Goal: Task Accomplishment & Management: Use online tool/utility

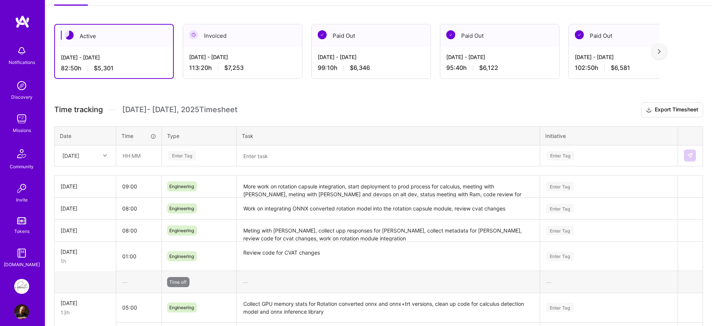
scroll to position [114, 0]
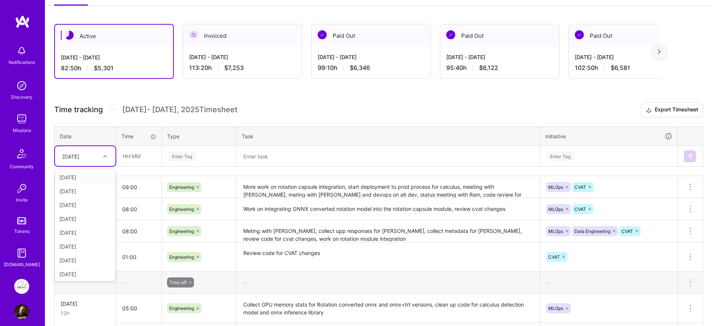
click at [113, 157] on div "[DATE]" at bounding box center [85, 156] width 61 height 20
click at [74, 272] on div "[DATE]" at bounding box center [85, 273] width 61 height 14
click at [150, 165] on input "text" at bounding box center [139, 156] width 45 height 20
type input "08:00"
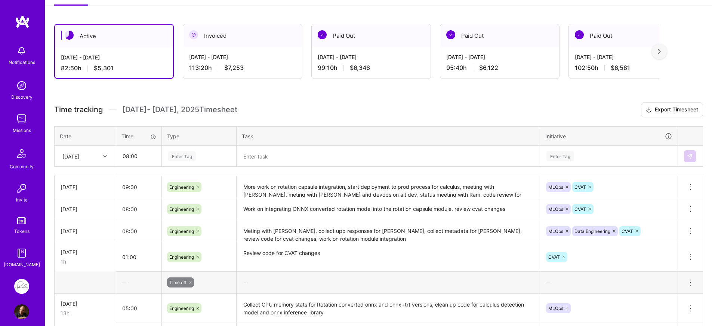
click at [192, 165] on div "Enter Tag" at bounding box center [199, 156] width 74 height 19
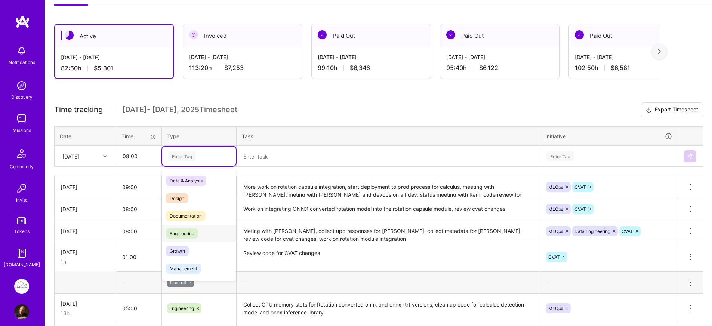
click at [202, 229] on div "Engineering" at bounding box center [199, 234] width 74 height 18
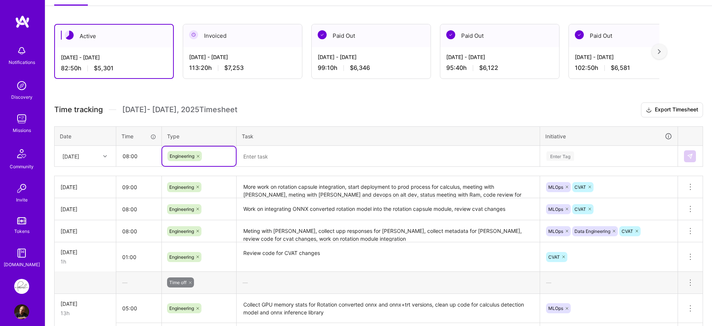
click at [274, 169] on div "Time tracking [DATE] - [DATE] Timesheet Export Timesheet Date Time Type Task In…" at bounding box center [378, 321] width 649 height 439
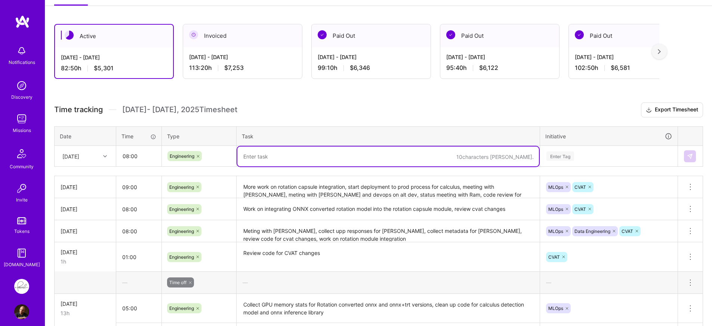
click at [280, 162] on textarea at bounding box center [388, 157] width 302 height 20
type textarea "C"
type textarea "Eng all hands, CV Team Meeting, work on baseline evaluation for calculus, fix c…"
click at [623, 156] on div "Enter Tag" at bounding box center [609, 155] width 126 height 9
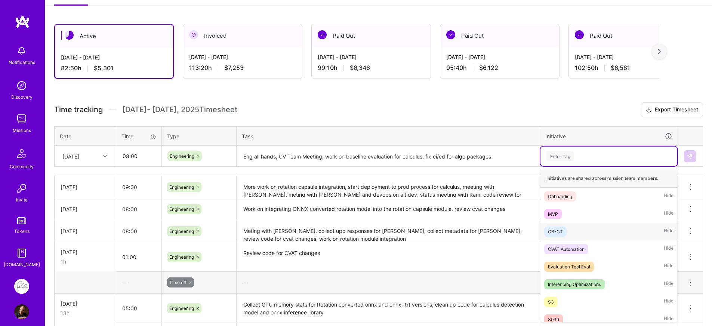
scroll to position [105, 0]
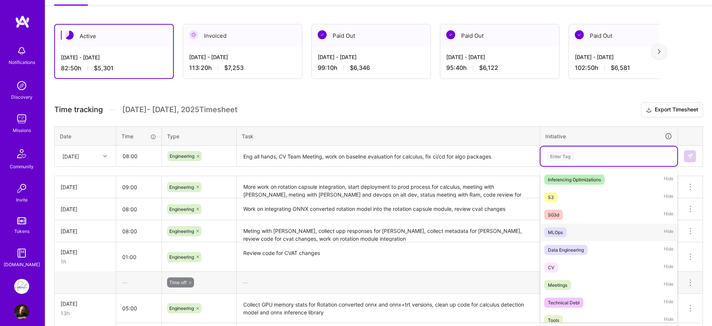
click at [597, 238] on div "MLOps Hide" at bounding box center [609, 233] width 137 height 18
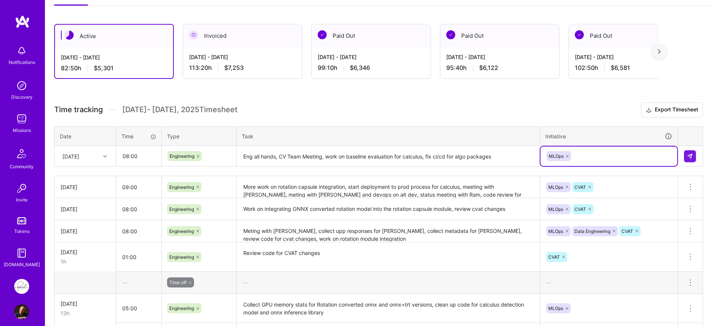
click at [597, 158] on div "MLOps" at bounding box center [609, 156] width 126 height 12
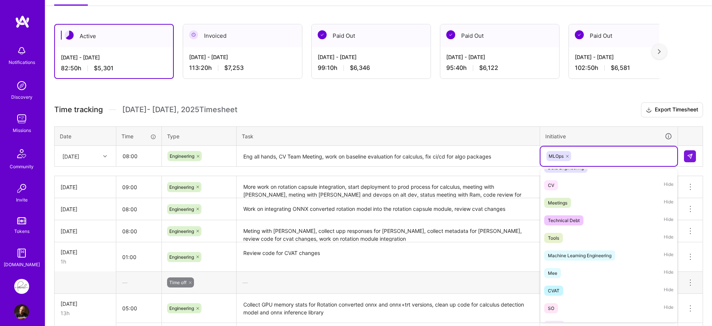
scroll to position [171, 0]
click at [574, 283] on div "CVAT Hide" at bounding box center [609, 290] width 137 height 18
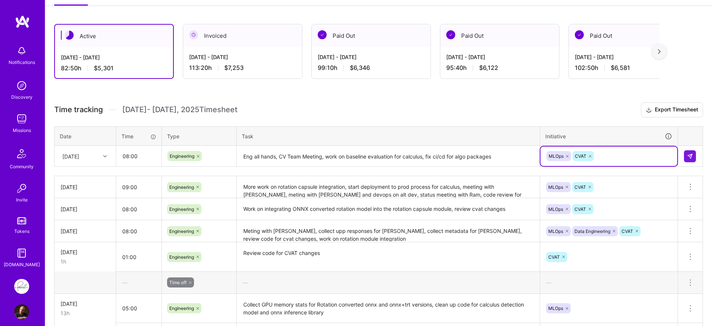
click at [591, 156] on icon at bounding box center [590, 156] width 2 height 2
click at [591, 156] on div "MLOps" at bounding box center [609, 156] width 126 height 12
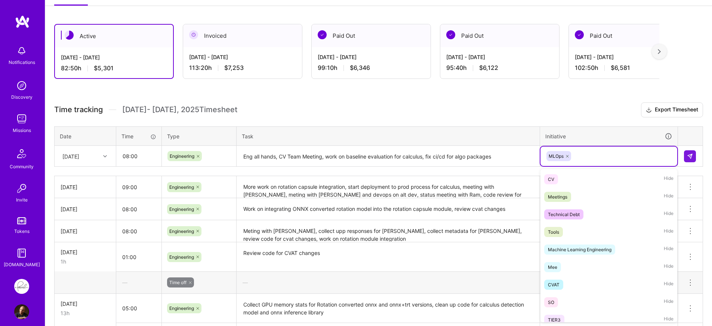
scroll to position [177, 0]
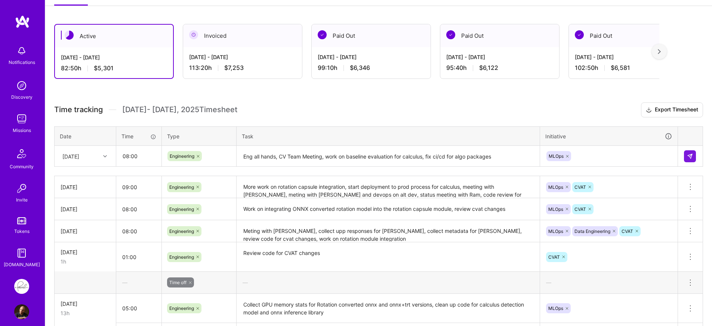
click at [616, 128] on th "Initiative" at bounding box center [609, 135] width 138 height 19
click at [689, 157] on img at bounding box center [690, 156] width 6 height 6
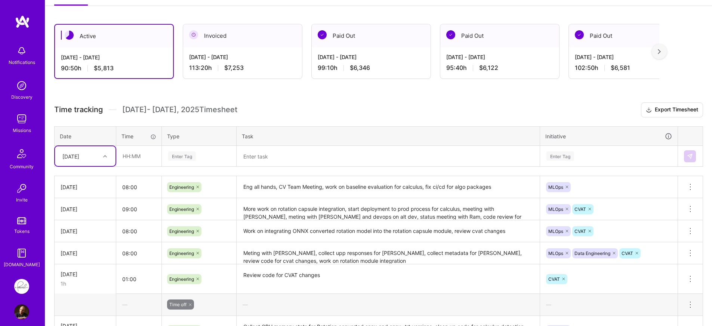
click at [402, 111] on h3 "Time tracking [DATE] - [DATE] Timesheet Export Timesheet" at bounding box center [378, 109] width 649 height 15
click at [651, 113] on icon at bounding box center [649, 110] width 6 height 8
click at [536, 100] on div "Active [DATE] - [DATE] 90:50 h $5,813 Invoiced [DATE] - [DATE] 113:20 h $7,253 …" at bounding box center [378, 308] width 667 height 586
drag, startPoint x: 536, startPoint y: 97, endPoint x: 367, endPoint y: 86, distance: 169.4
click at [367, 86] on div "Active [DATE] - [DATE] 90:50 h $5,813 Invoiced [DATE] - [DATE] 113:20 h $7,253 …" at bounding box center [378, 308] width 667 height 586
